Goal: Information Seeking & Learning: Learn about a topic

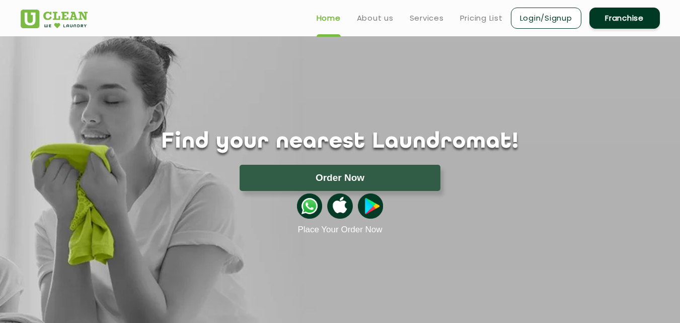
click at [264, 4] on div "Home About us Services Pricing List Login/Signup Franchise" at bounding box center [340, 16] width 654 height 27
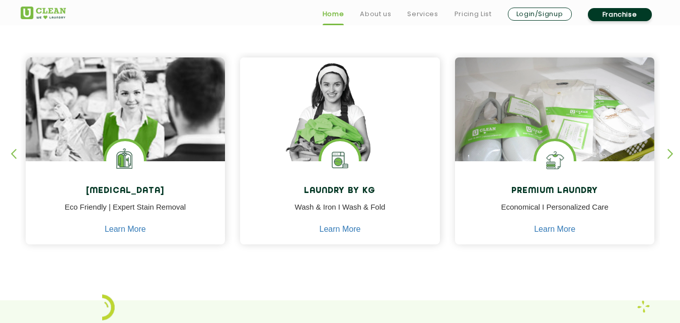
scroll to position [424, 0]
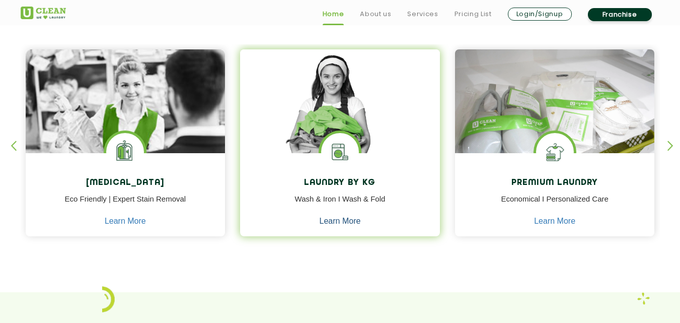
click at [336, 223] on link "Learn More" at bounding box center [339, 220] width 41 height 9
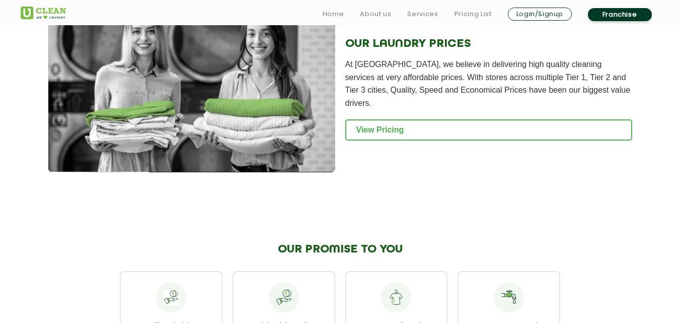
scroll to position [1396, 0]
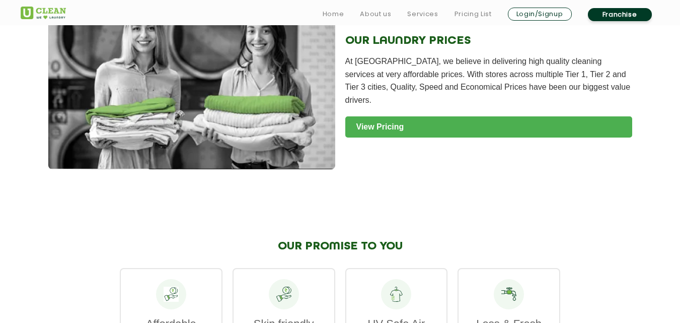
click at [439, 116] on link "View Pricing" at bounding box center [488, 126] width 287 height 21
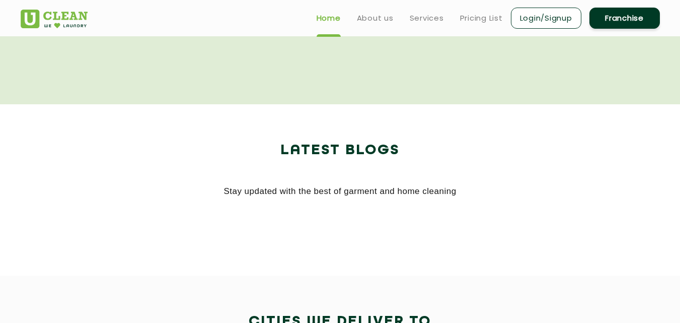
scroll to position [424, 0]
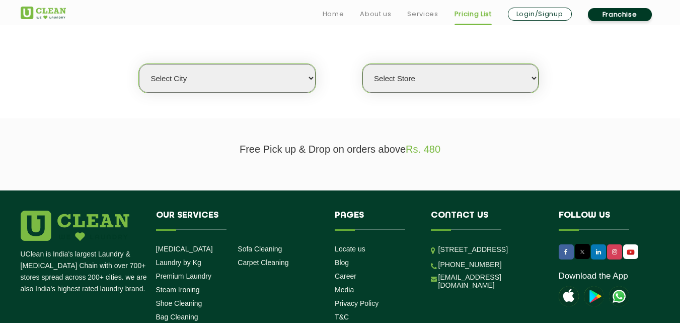
scroll to position [250, 0]
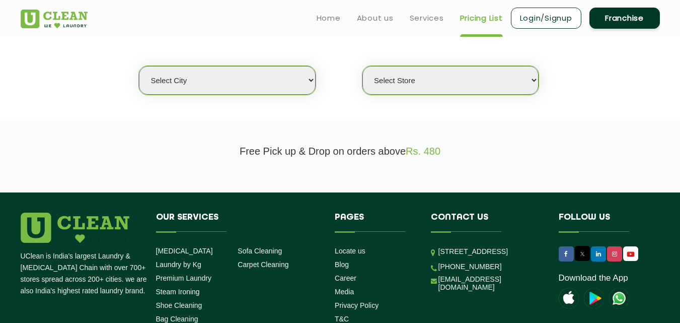
click at [284, 79] on select "Select city" at bounding box center [227, 80] width 176 height 29
click at [311, 79] on select "Select city" at bounding box center [227, 80] width 176 height 29
click at [139, 66] on select "Select city" at bounding box center [227, 80] width 176 height 29
click at [441, 75] on select "Select Store" at bounding box center [450, 80] width 176 height 29
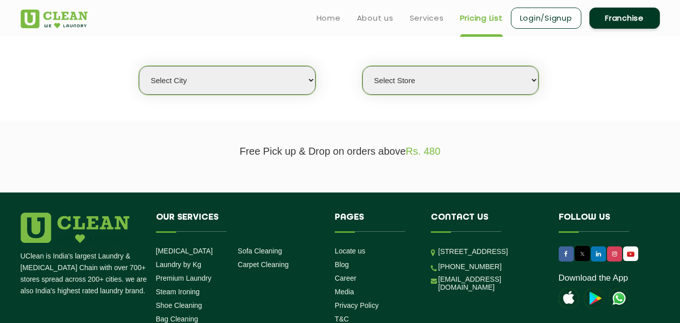
click at [626, 85] on div "Select city Select Store" at bounding box center [340, 62] width 654 height 65
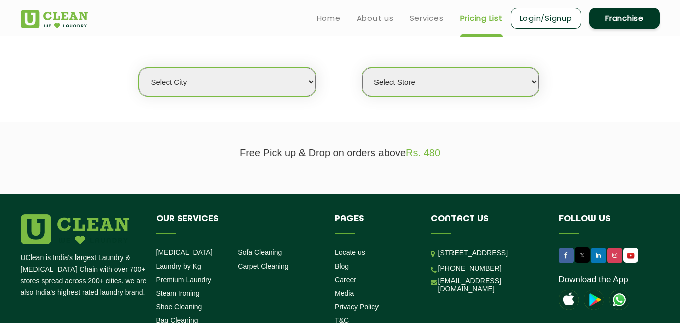
scroll to position [248, 0]
